Goal: Task Accomplishment & Management: Complete application form

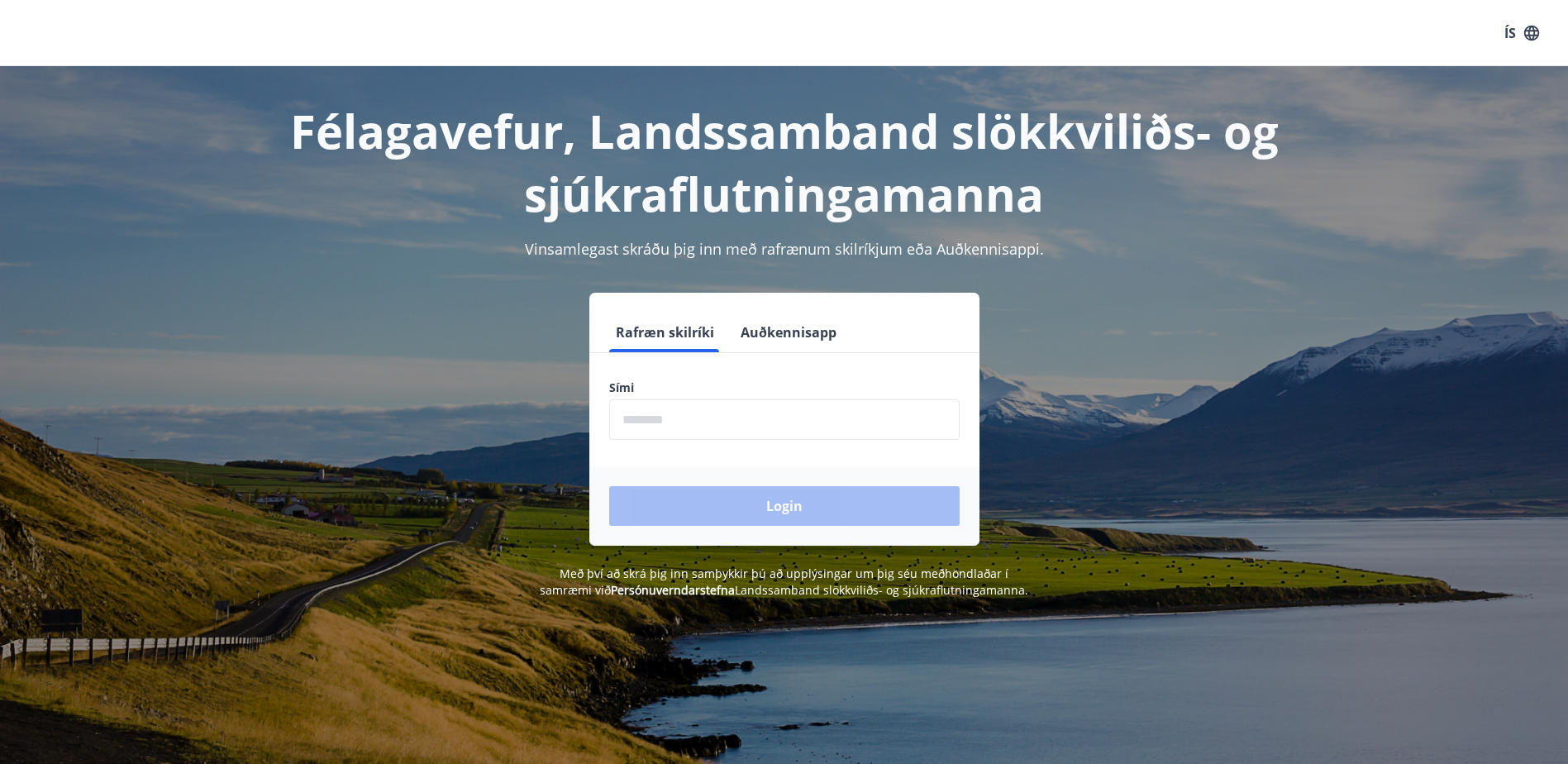
click at [768, 335] on button "Auðkennisapp" at bounding box center [788, 332] width 110 height 39
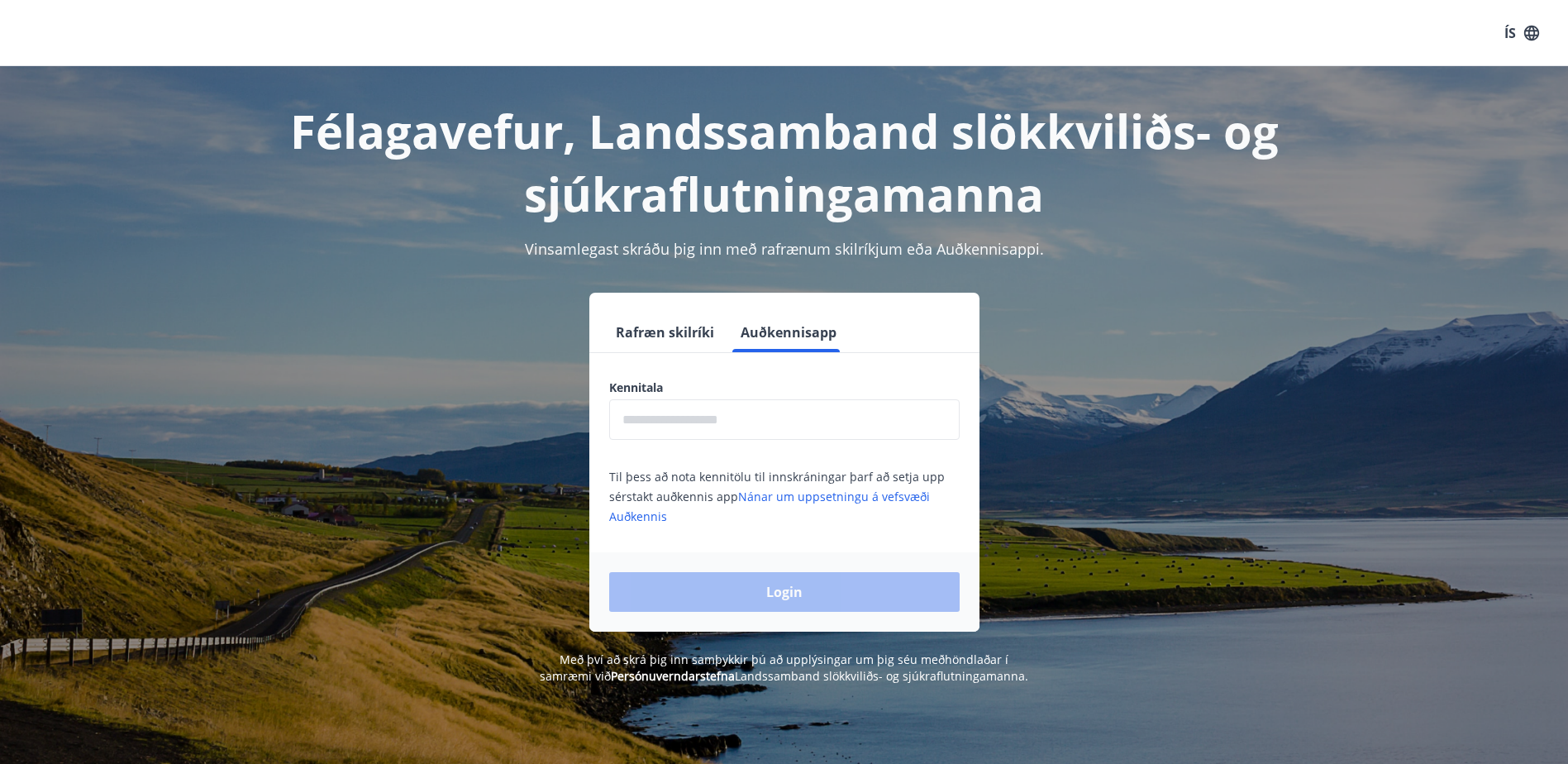
click at [665, 327] on button "Rafræn skilríki" at bounding box center [665, 332] width 111 height 39
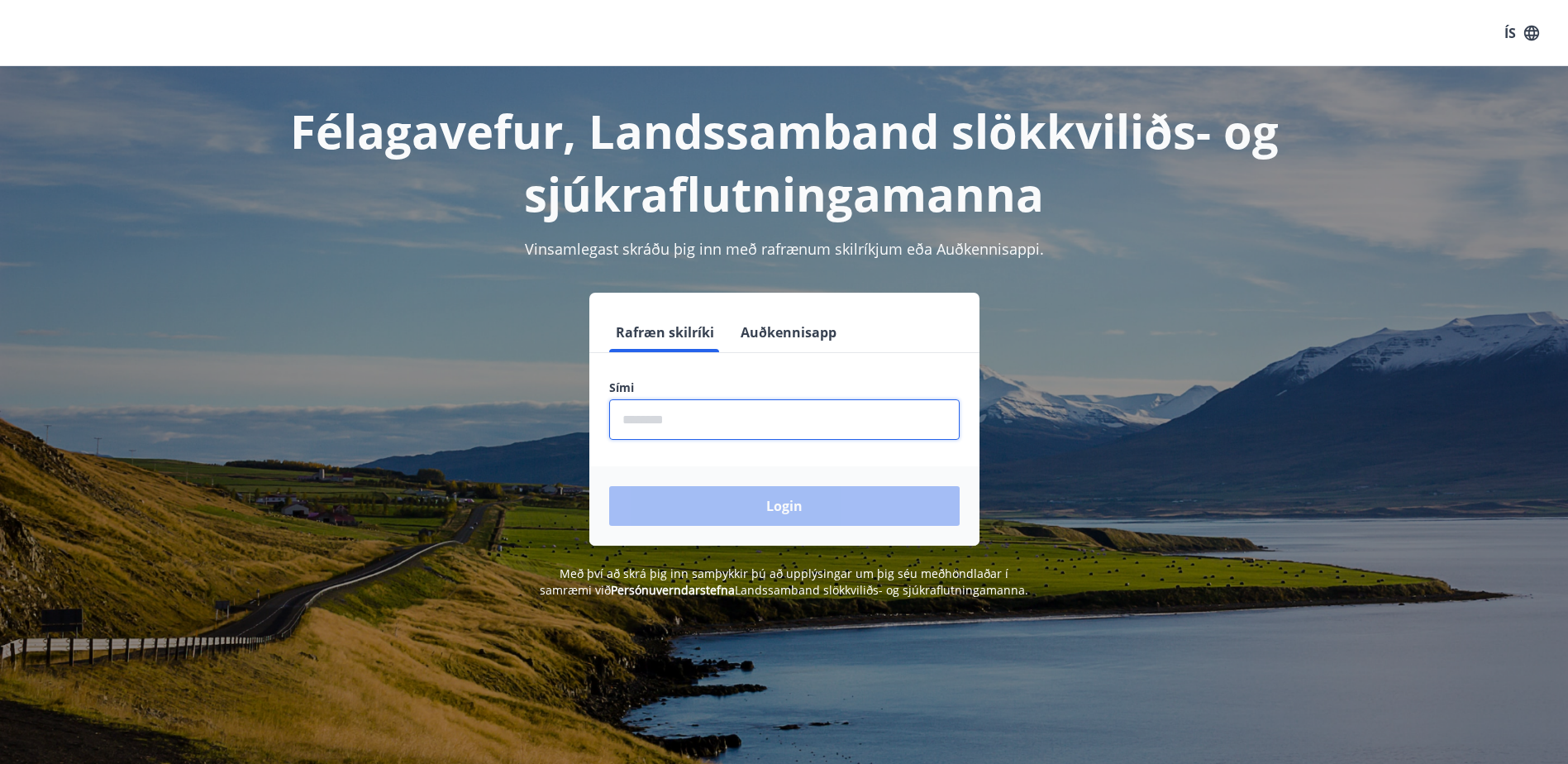
click at [634, 427] on input "phone" at bounding box center [784, 419] width 350 height 40
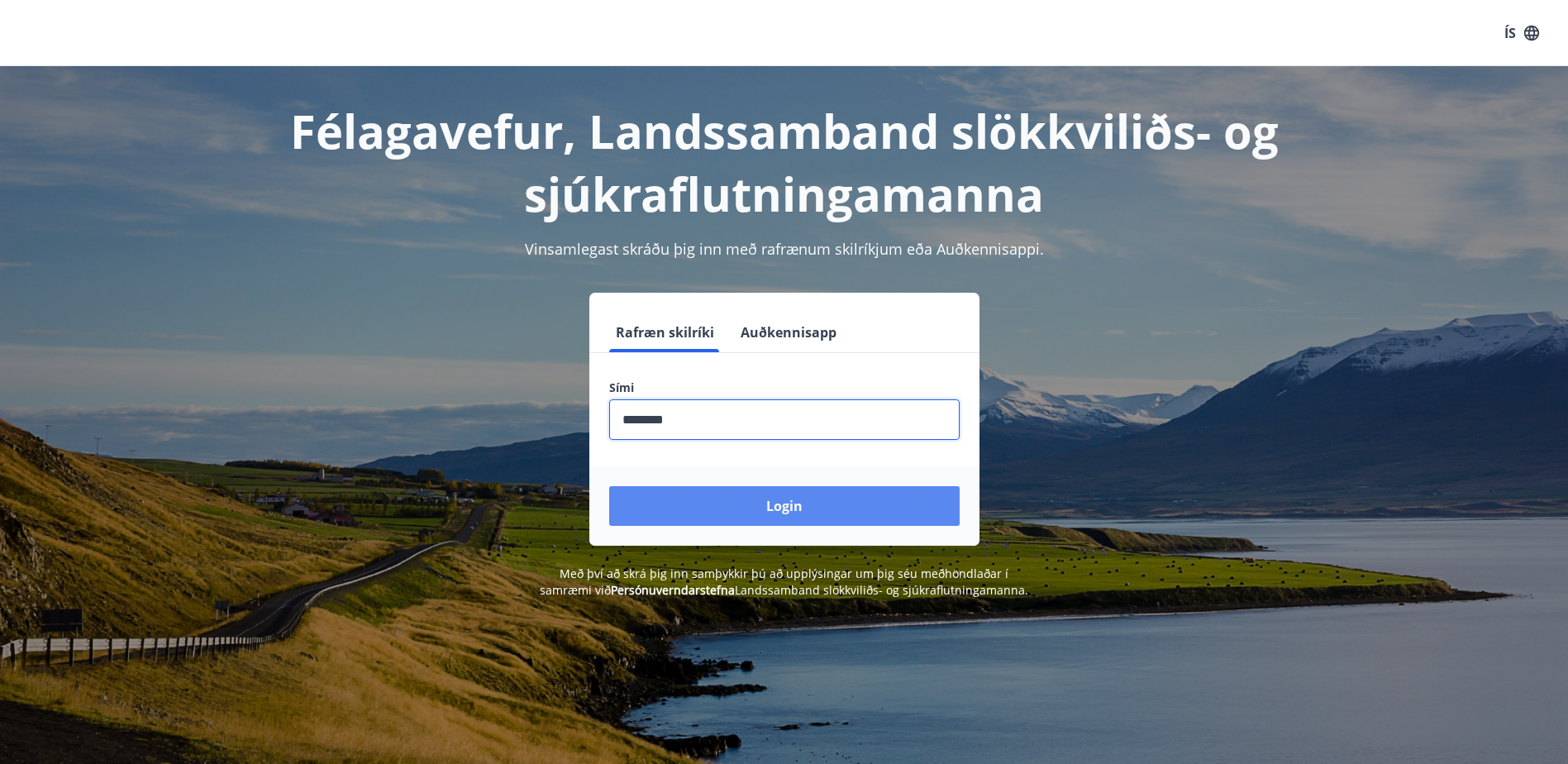
type input "********"
click at [786, 511] on button "Login" at bounding box center [784, 506] width 350 height 39
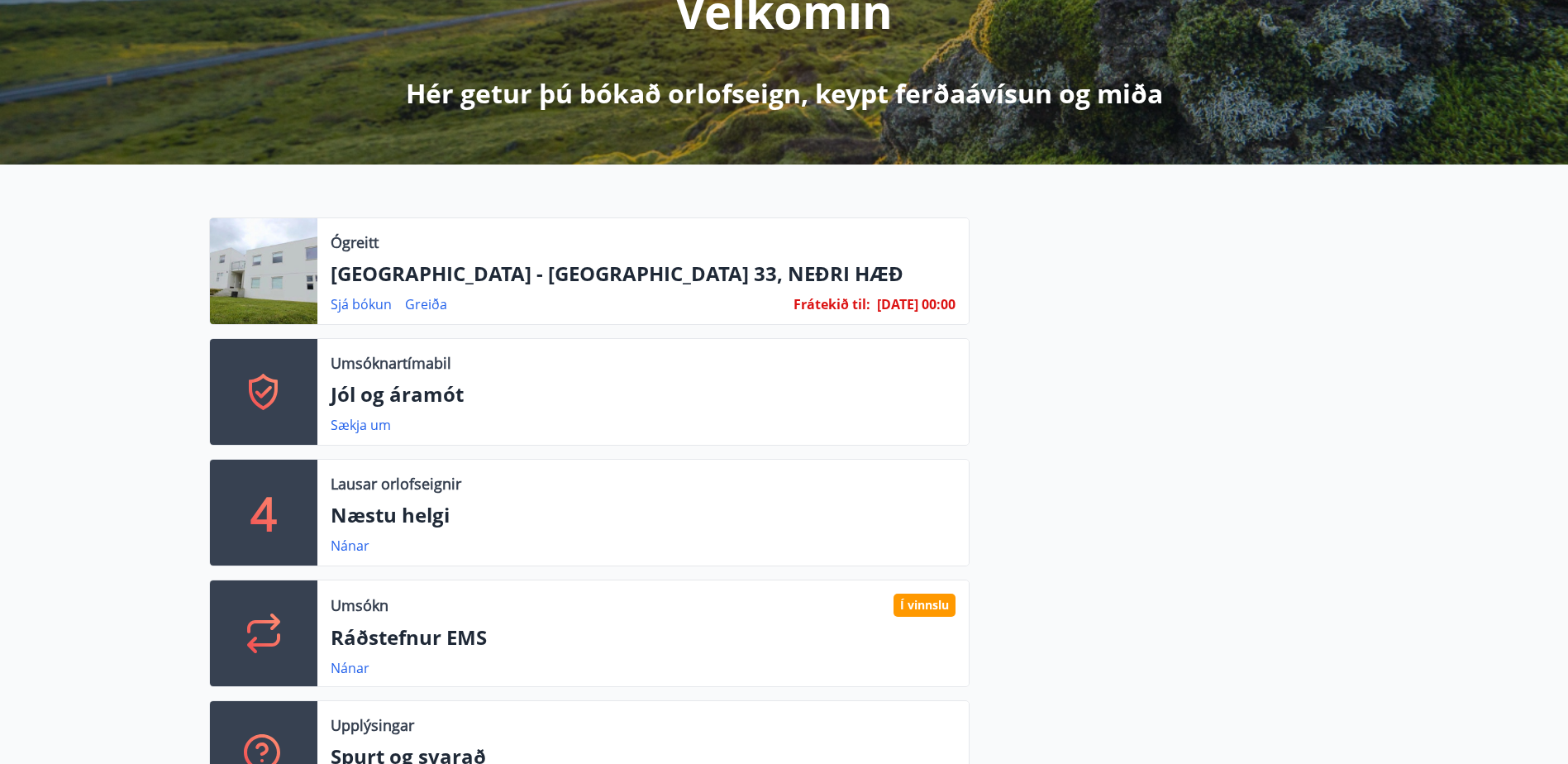
scroll to position [331, 0]
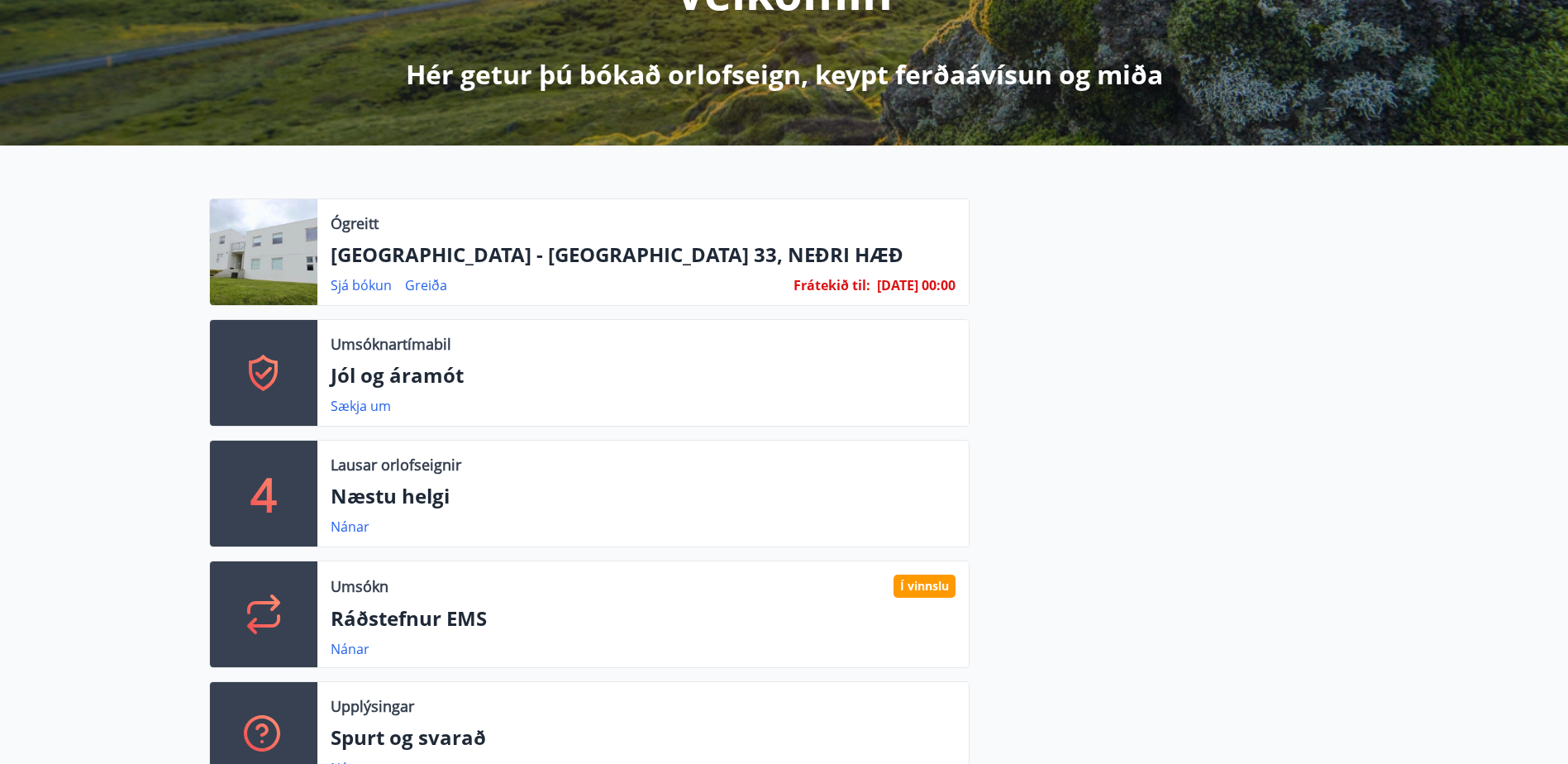
scroll to position [331, 0]
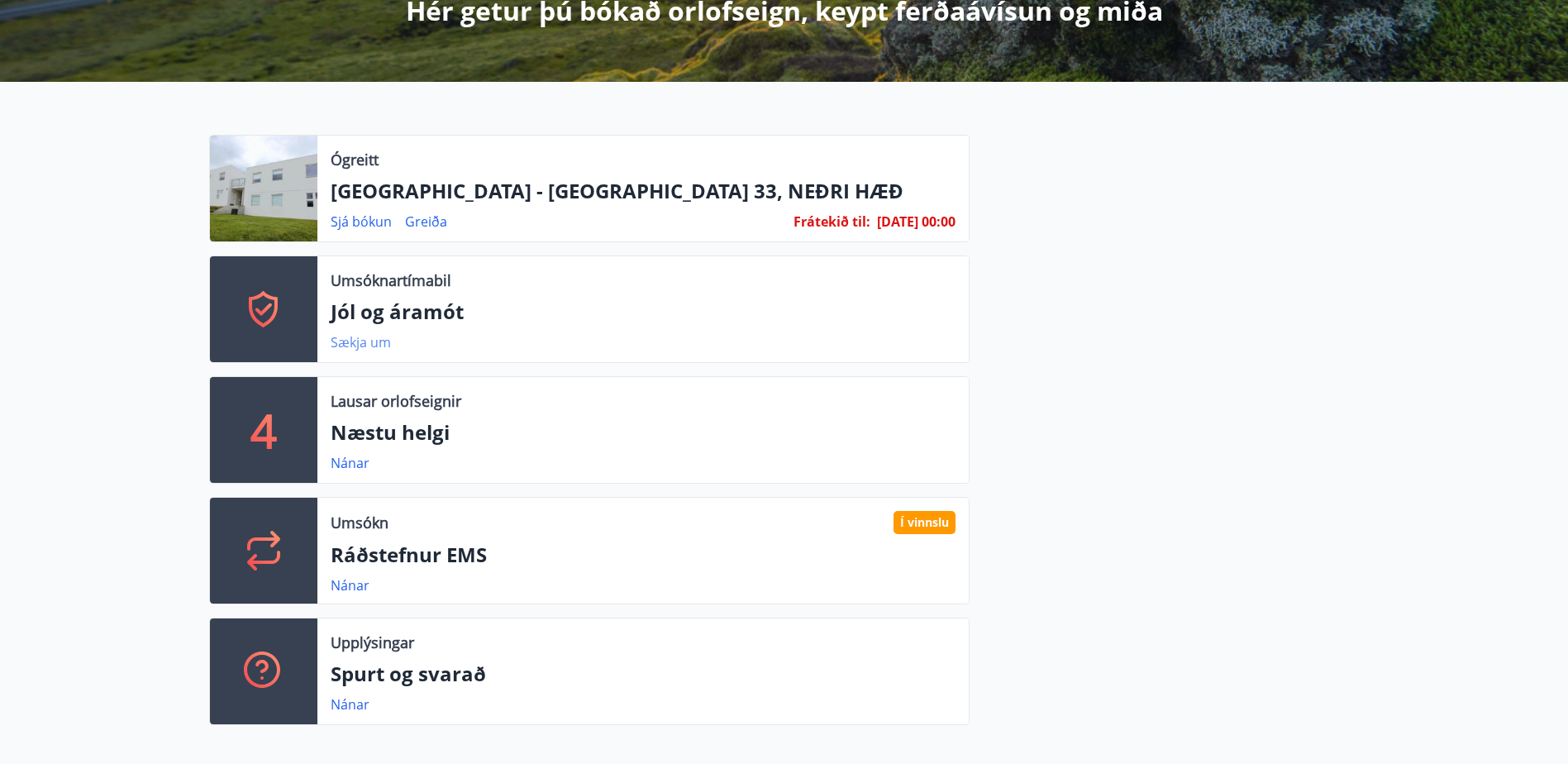
click at [358, 342] on link "Sækja um" at bounding box center [360, 342] width 60 height 18
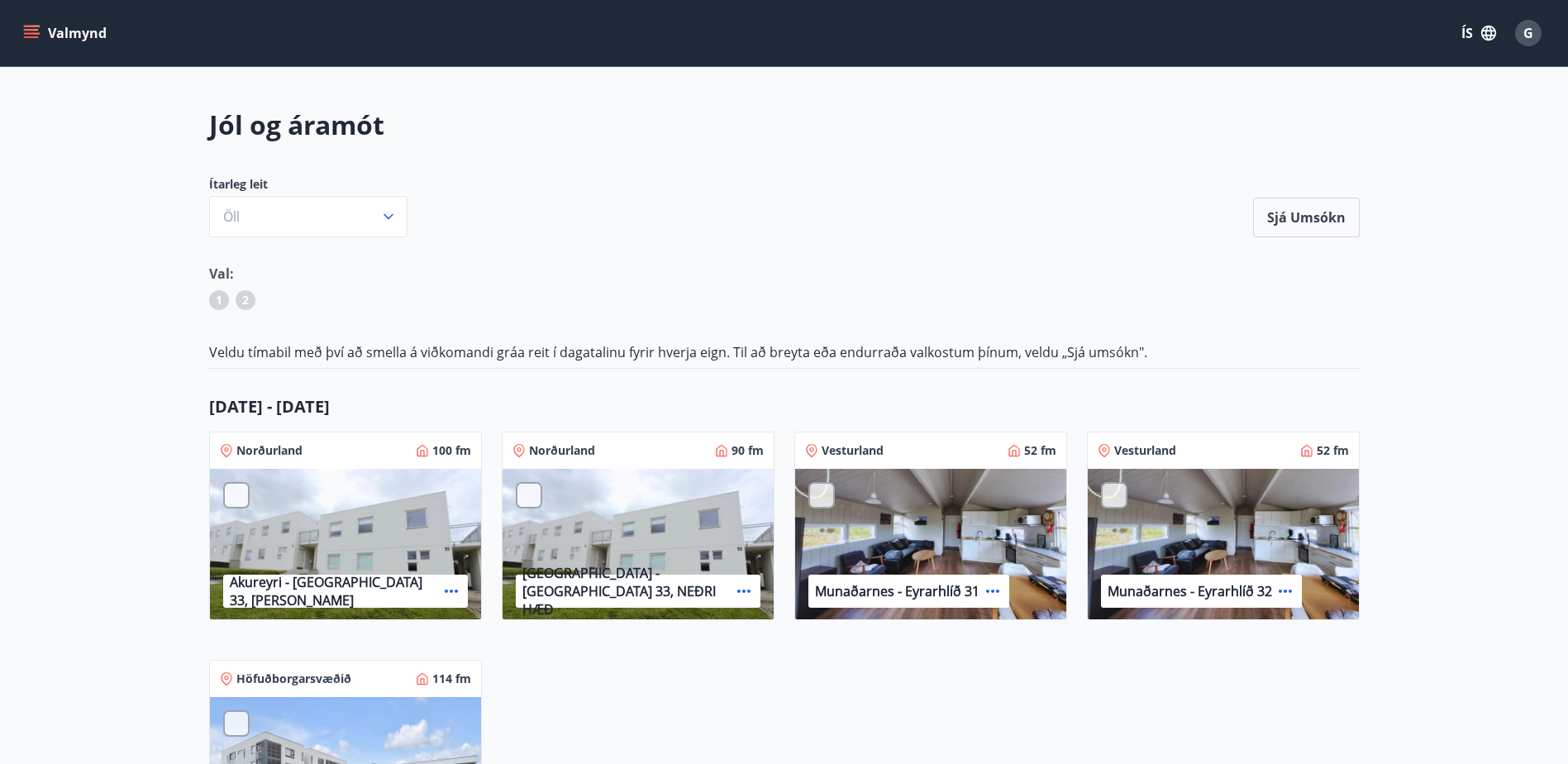
click at [31, 30] on icon "menu" at bounding box center [32, 30] width 15 height 2
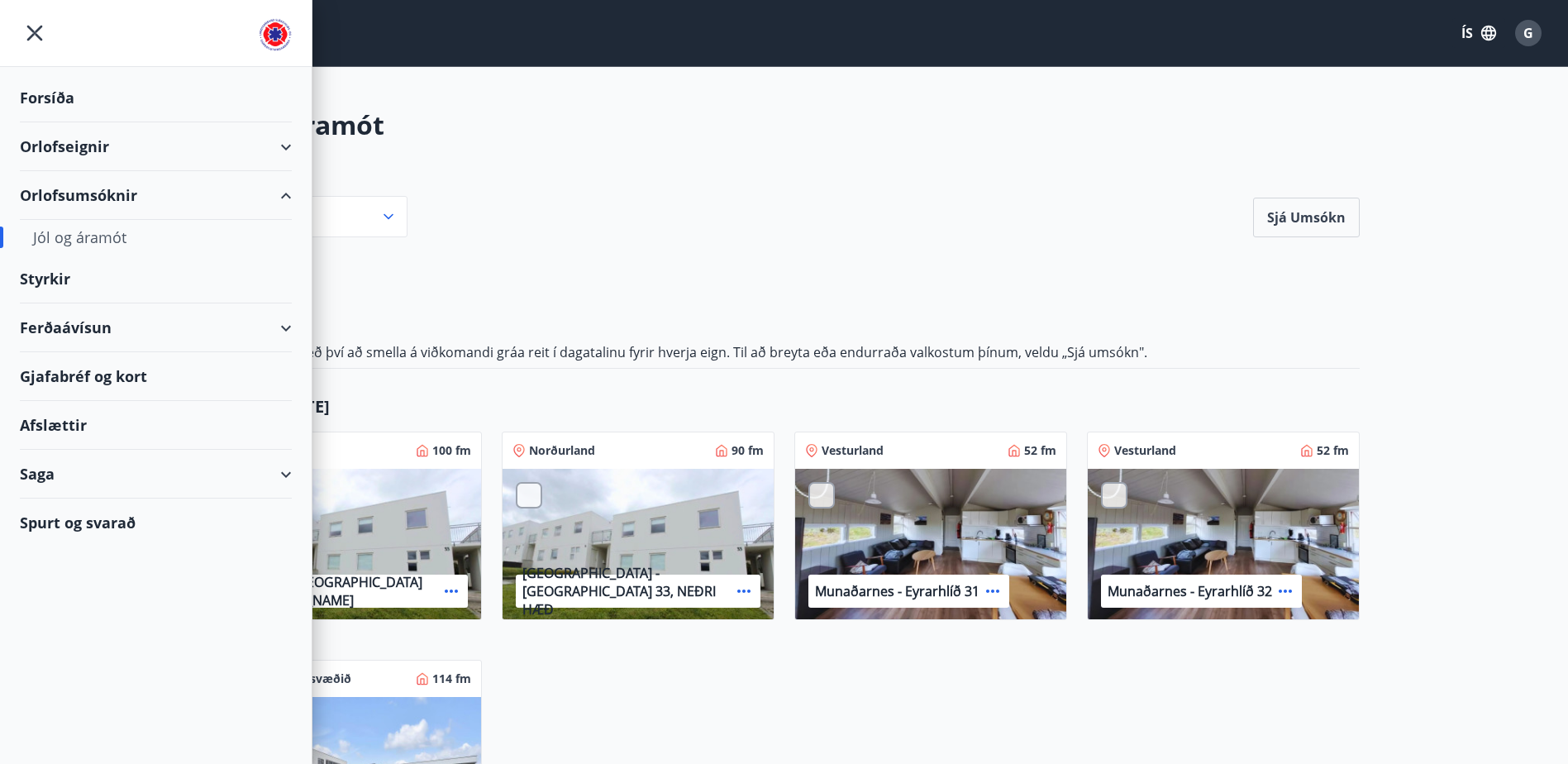
click at [94, 151] on div "Orlofseignir" at bounding box center [155, 147] width 272 height 49
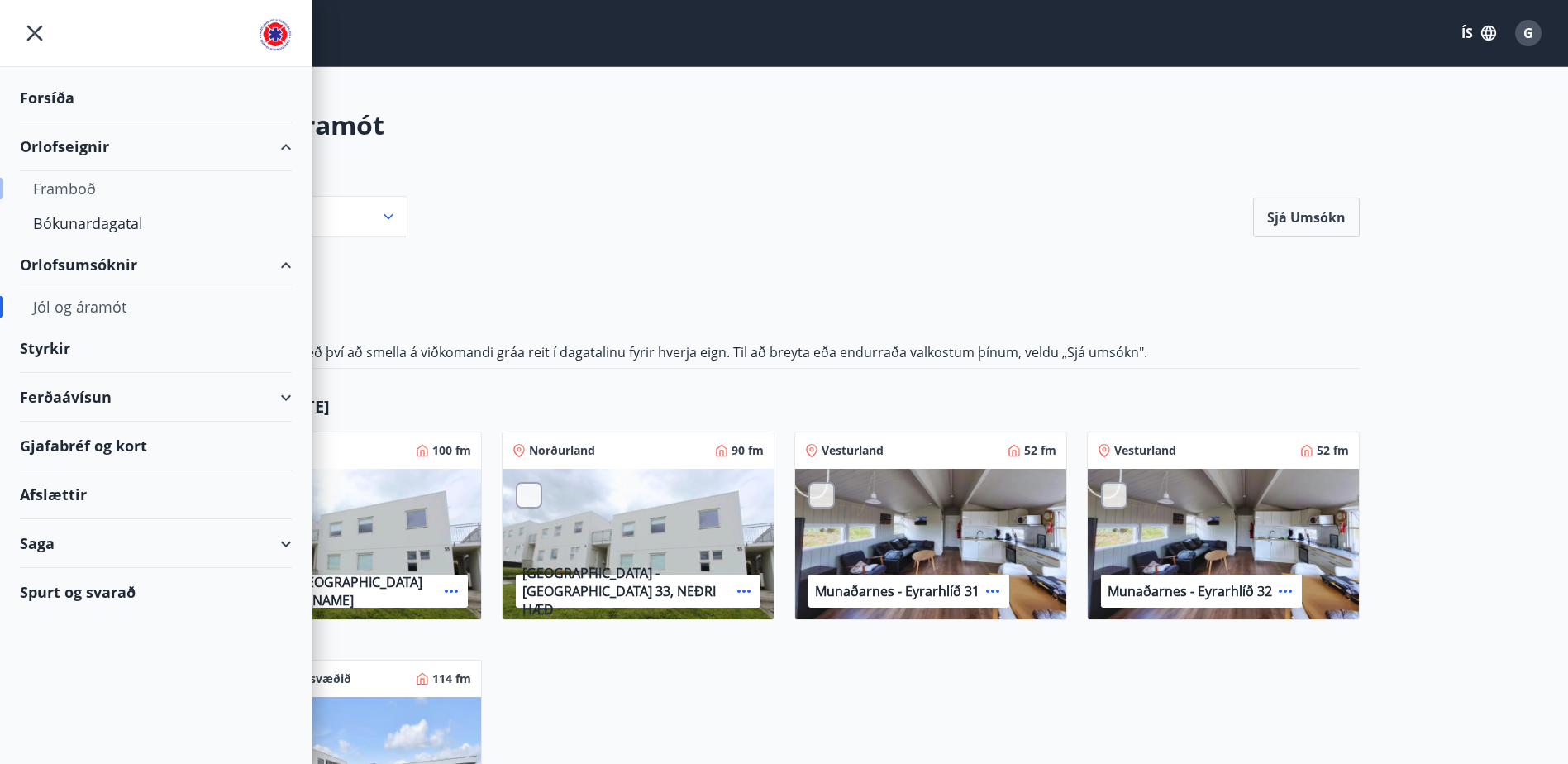
click at [82, 185] on div "Framboð" at bounding box center [155, 188] width 245 height 35
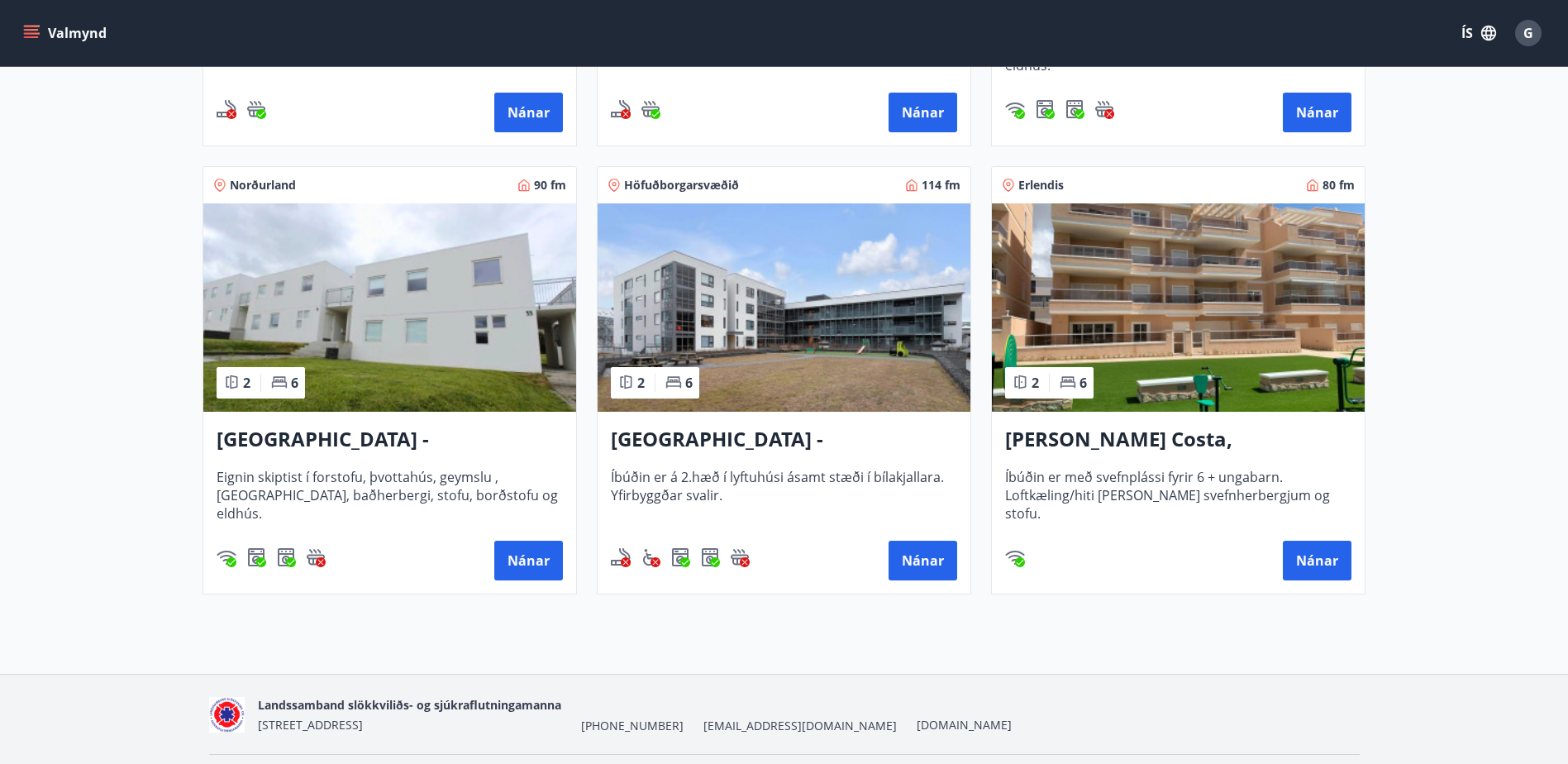
click at [1106, 283] on img at bounding box center [1179, 307] width 373 height 209
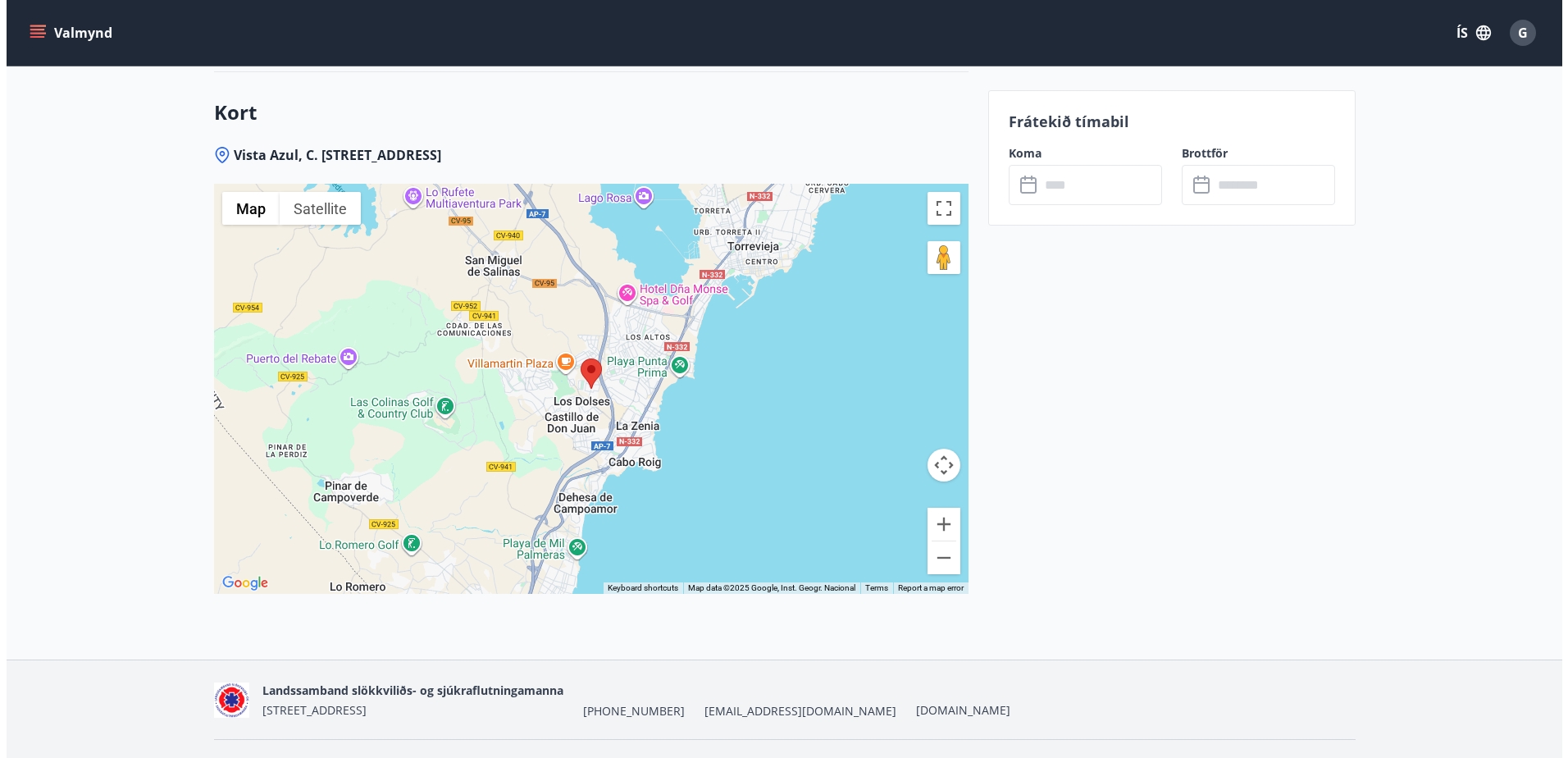
scroll to position [2068, 0]
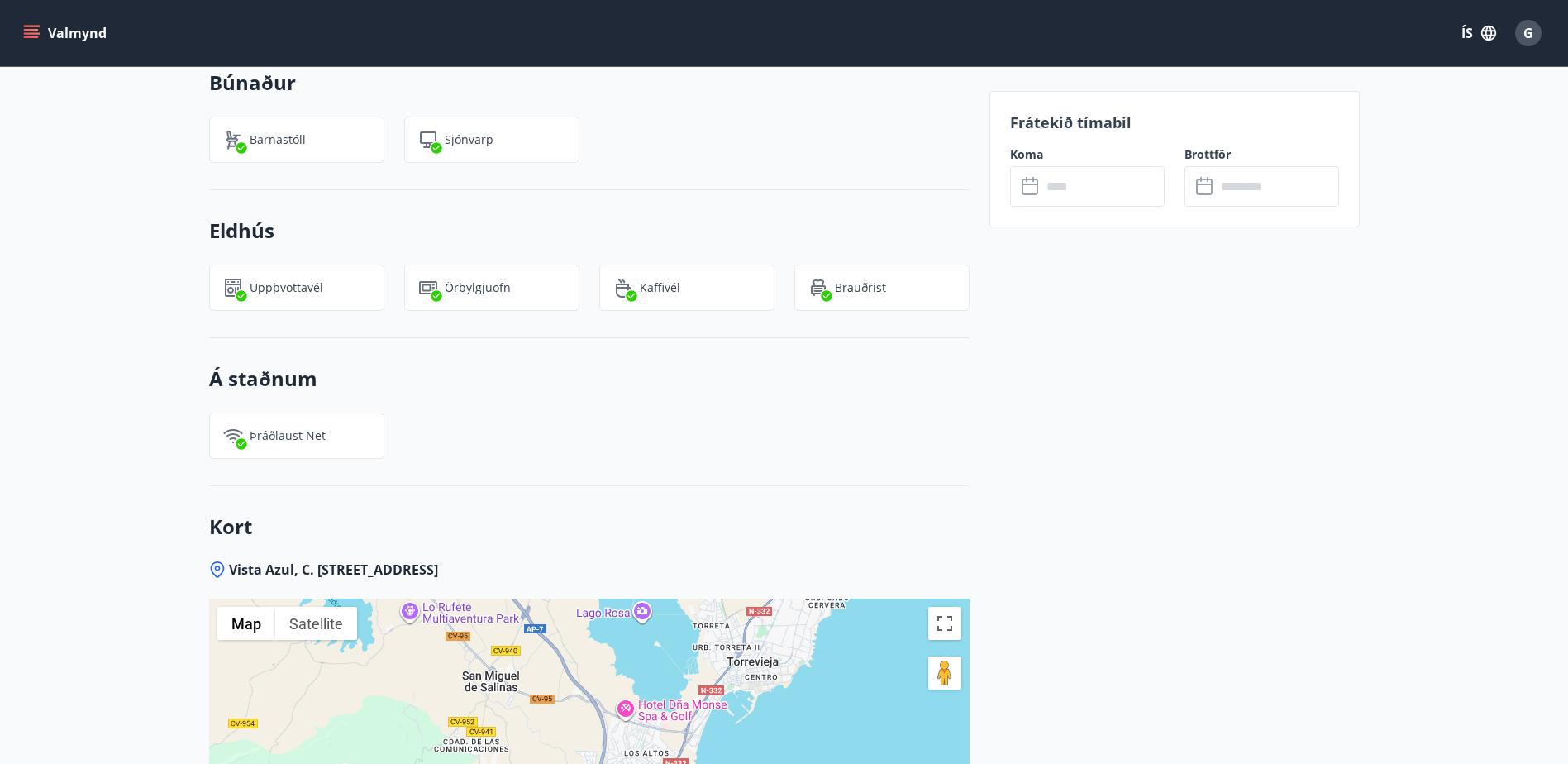
click at [1106, 189] on input "text" at bounding box center [1104, 186] width 124 height 40
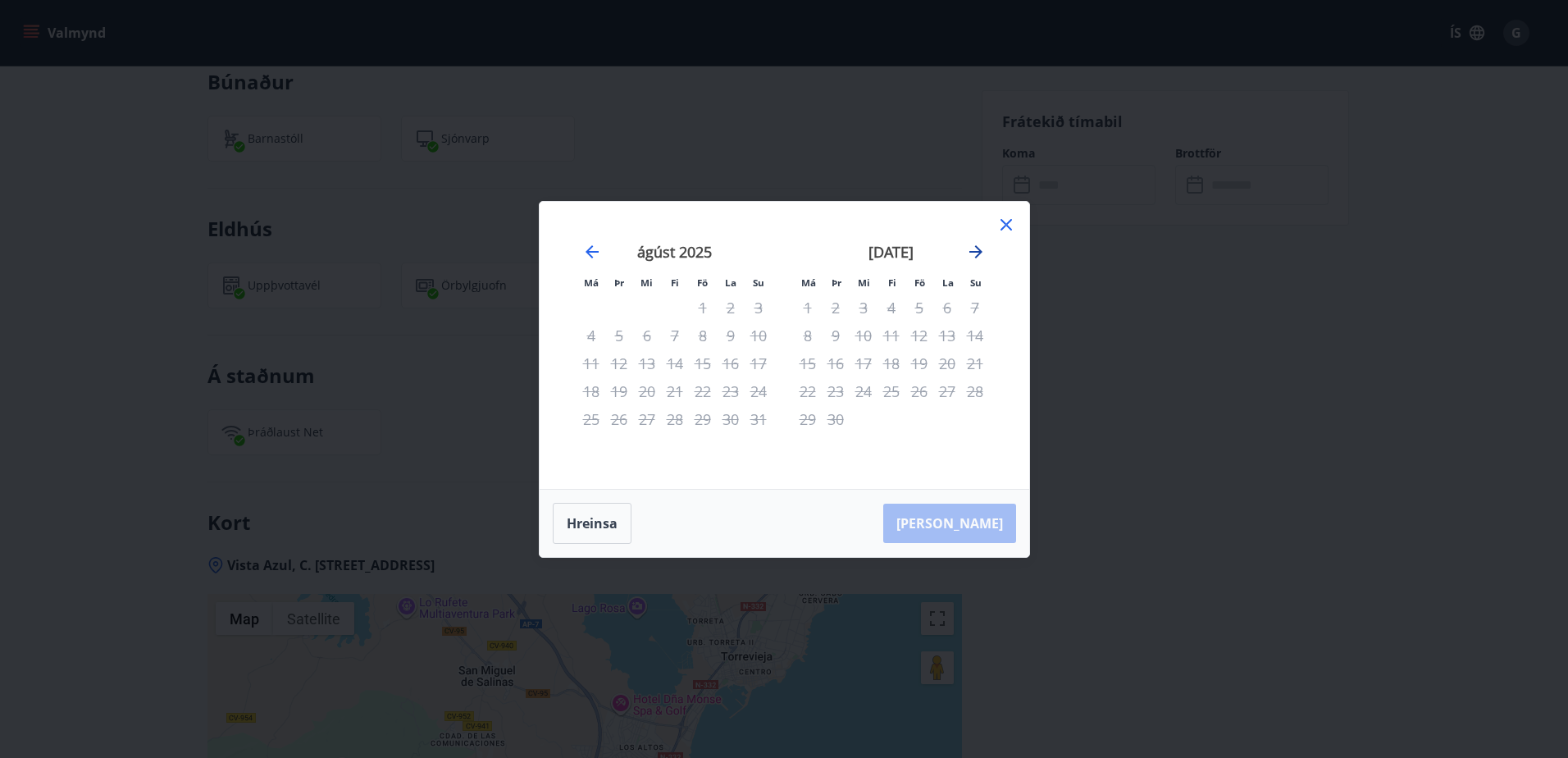
click at [979, 250] on icon "Move forward to switch to the next month." at bounding box center [976, 252] width 13 height 13
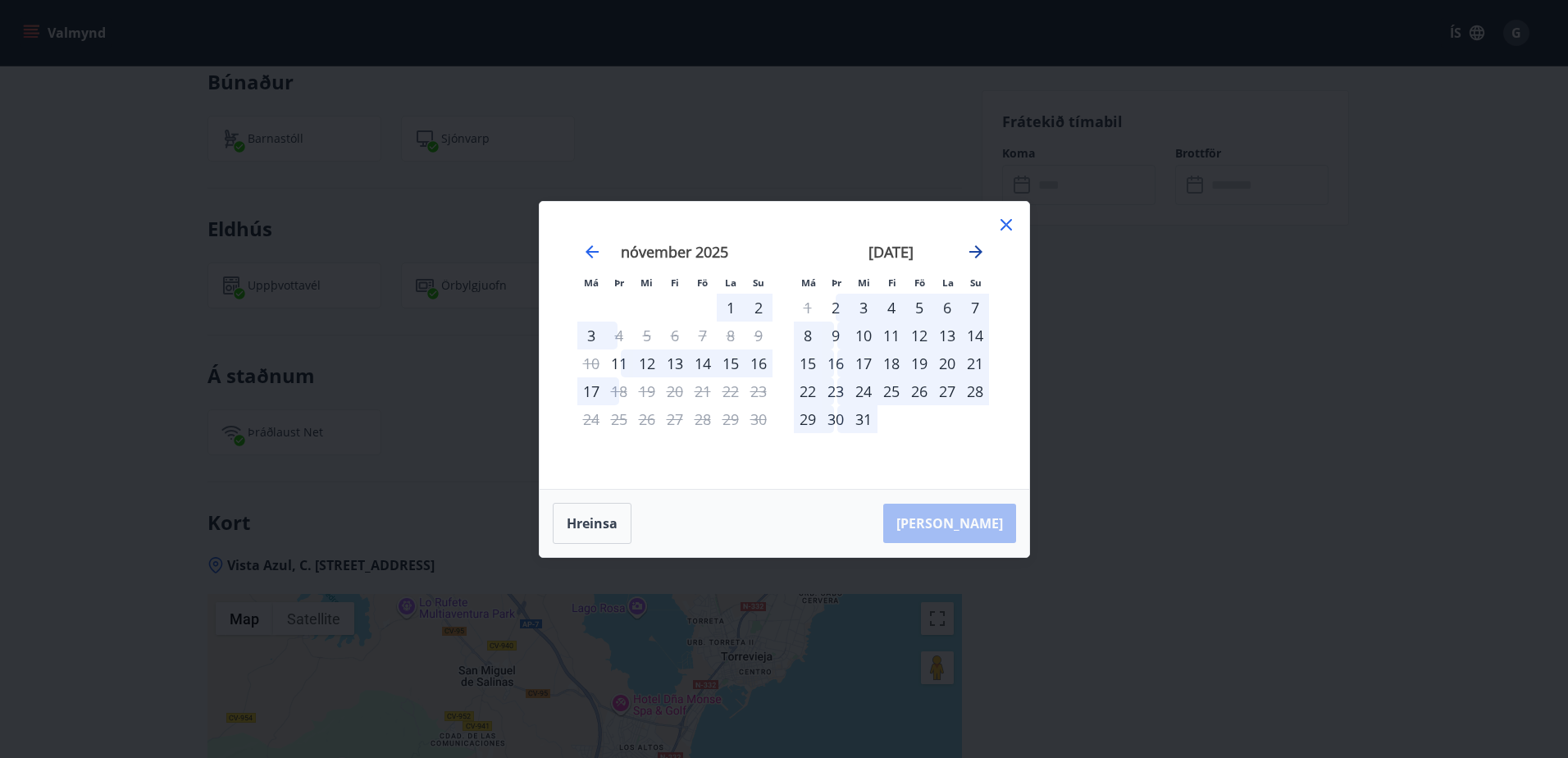
click at [979, 250] on icon "Move forward to switch to the next month." at bounding box center [976, 252] width 13 height 13
